Goal: Find contact information: Find contact information

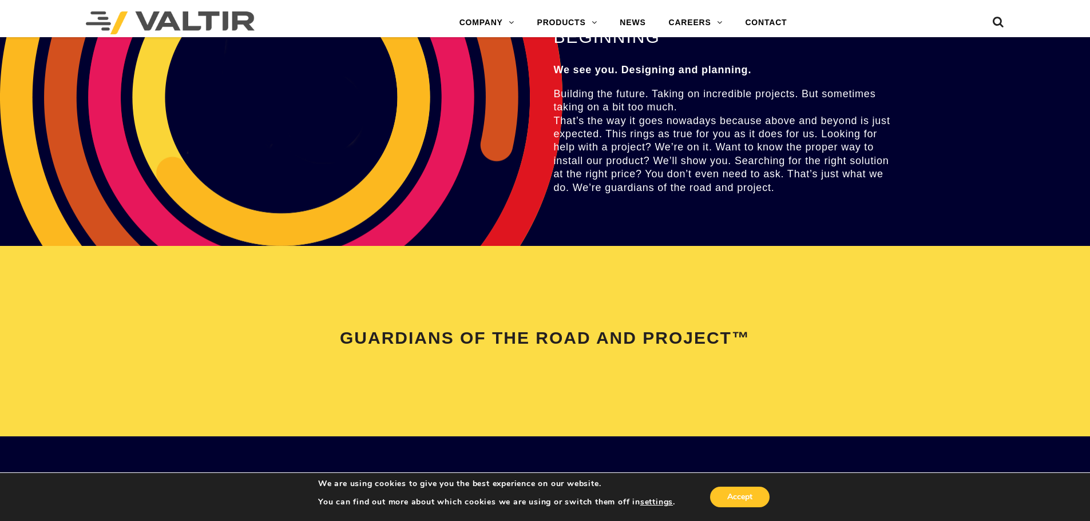
scroll to position [2289, 0]
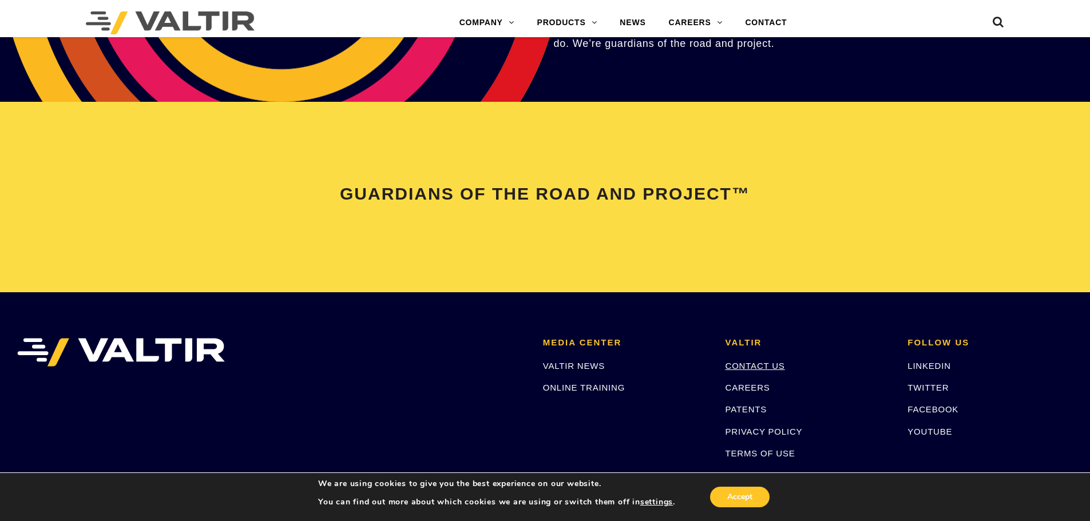
click at [767, 366] on link "CONTACT US" at bounding box center [756, 366] width 60 height 10
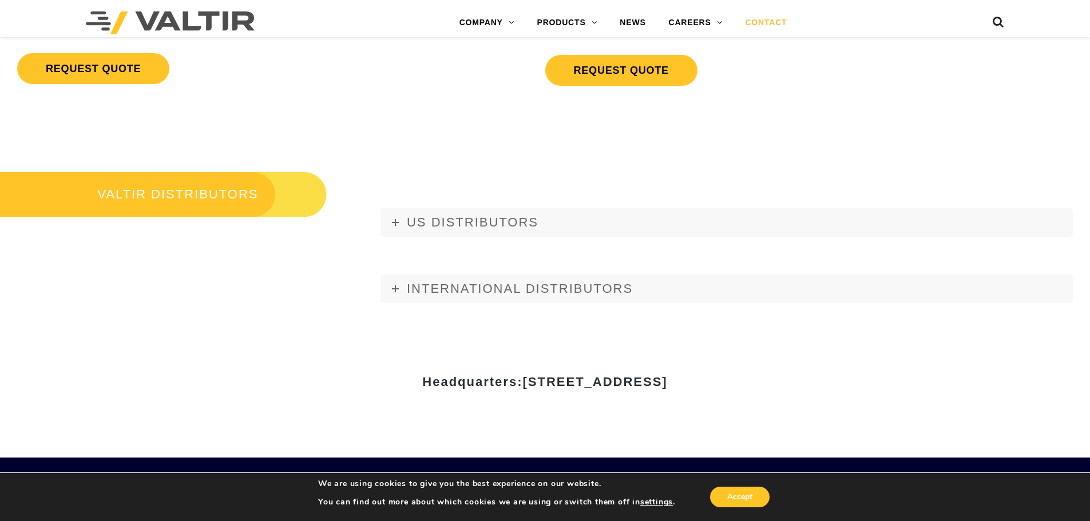
scroll to position [1316, 0]
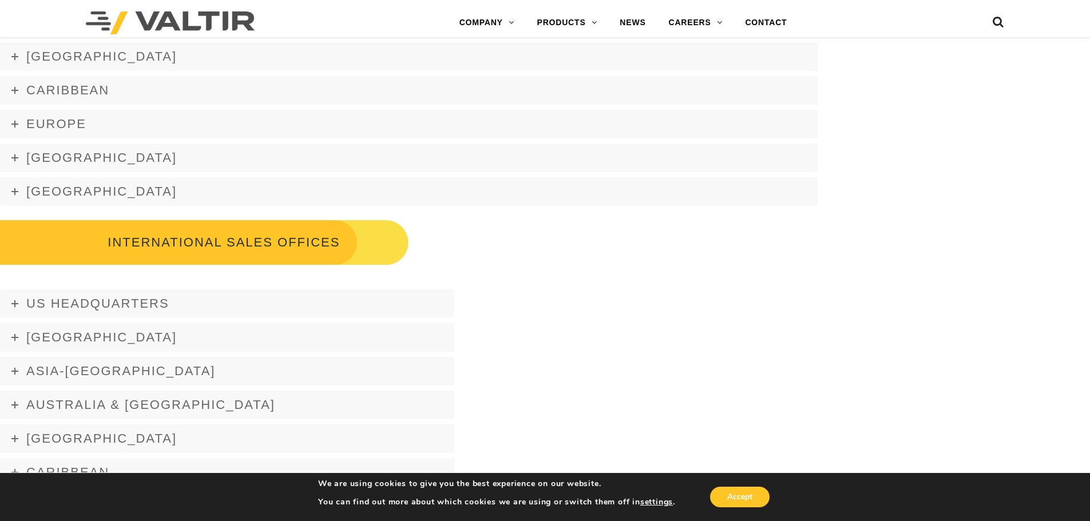
scroll to position [1602, 0]
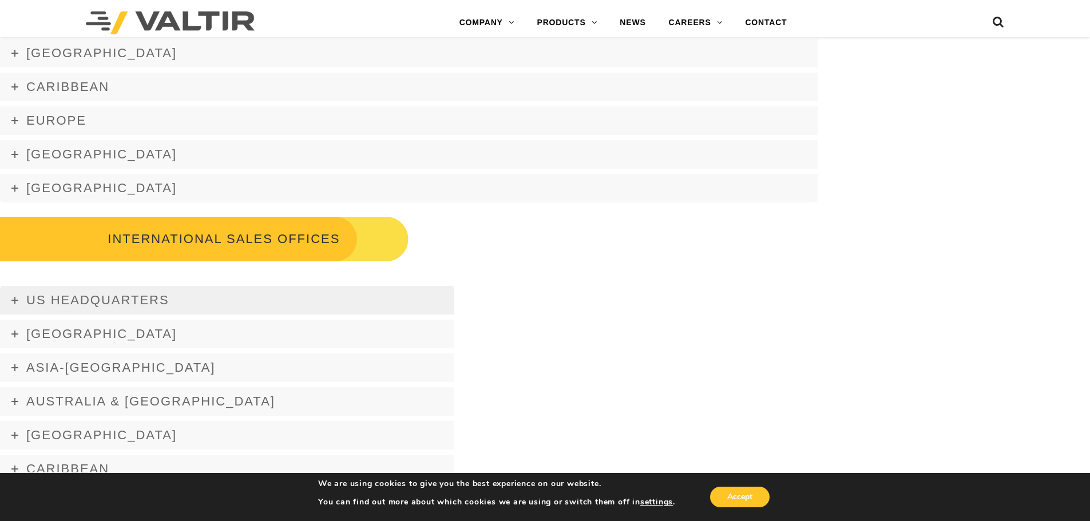
click at [70, 300] on span "US Headquarters" at bounding box center [97, 300] width 143 height 14
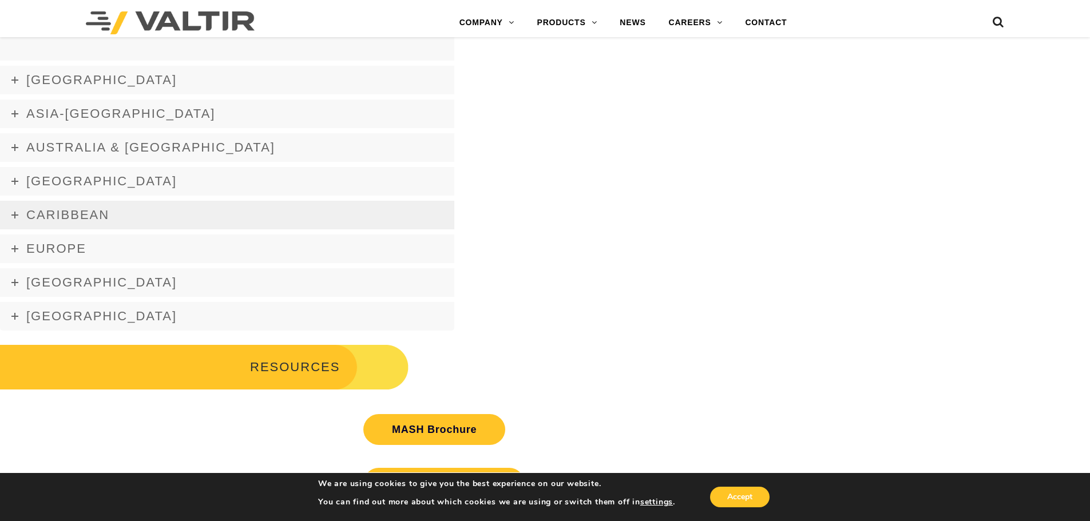
scroll to position [2174, 0]
